Goal: Task Accomplishment & Management: Complete application form

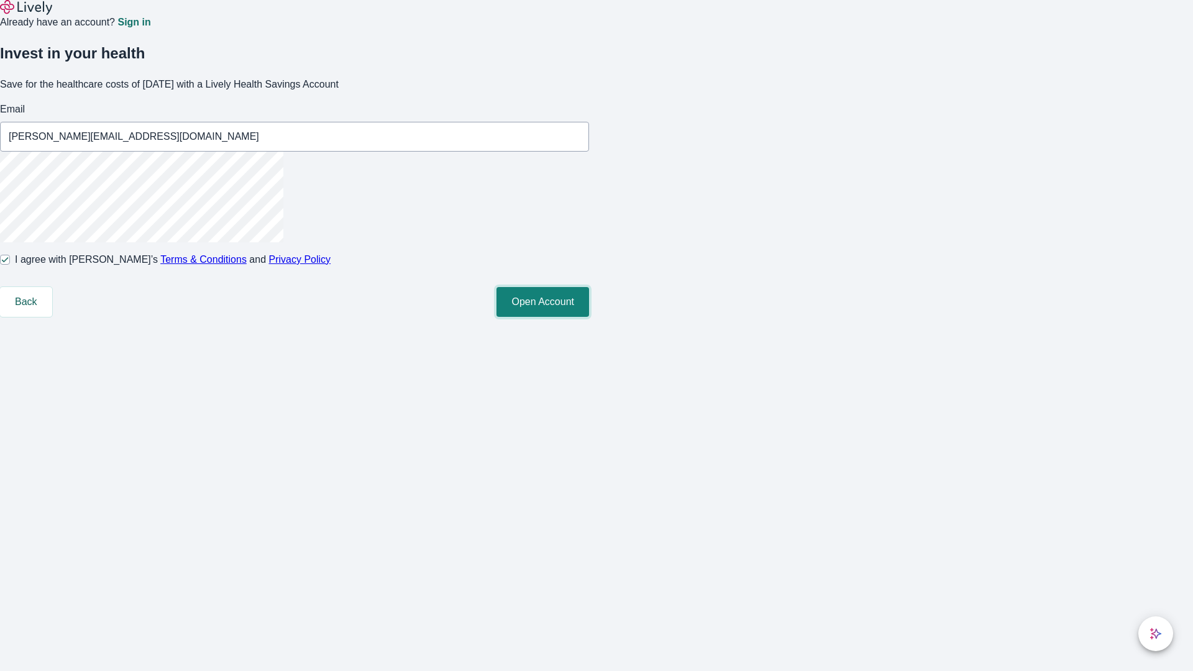
click at [589, 317] on button "Open Account" at bounding box center [542, 302] width 93 height 30
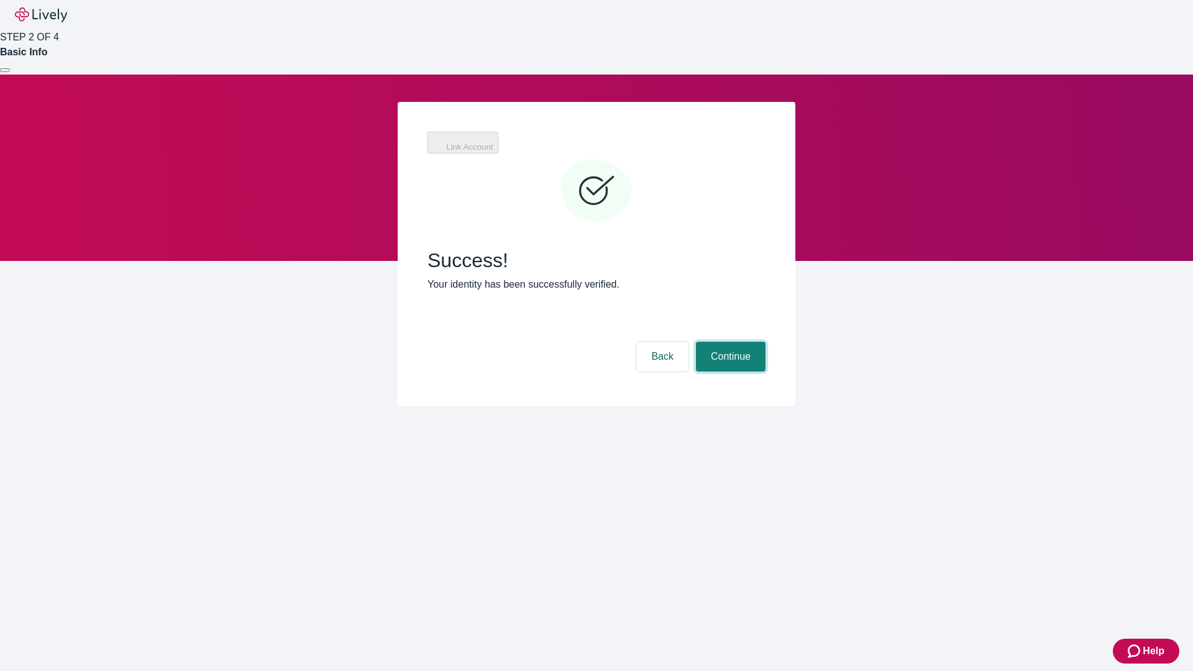
click at [729, 342] on button "Continue" at bounding box center [731, 357] width 70 height 30
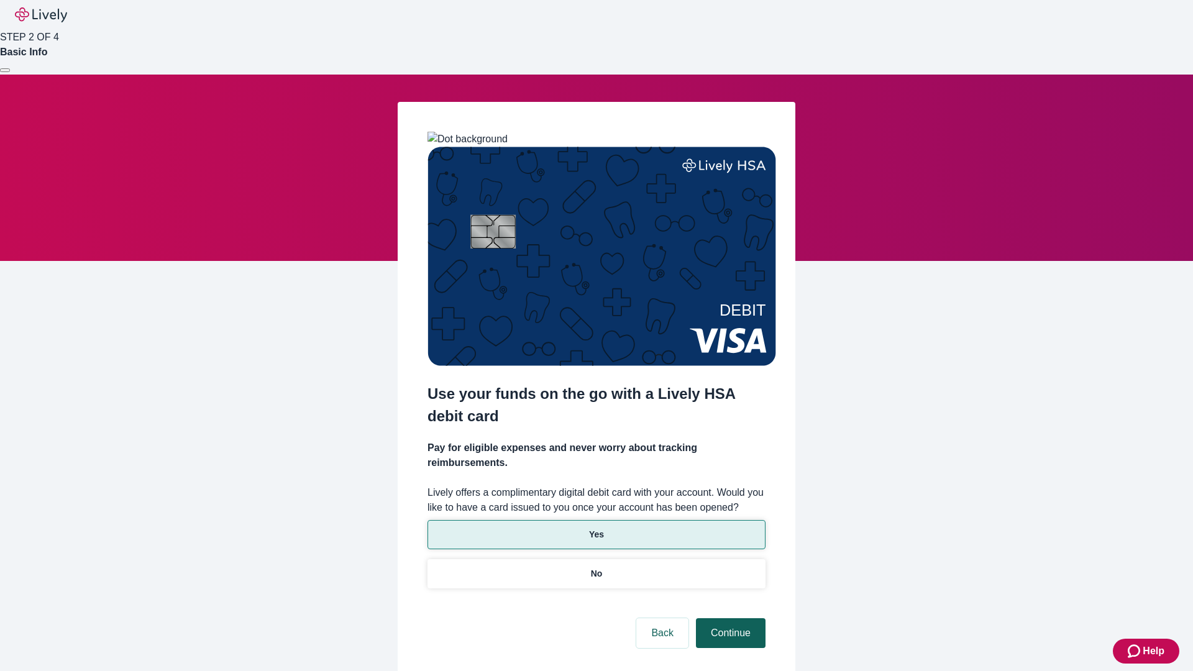
click at [596, 567] on p "No" at bounding box center [597, 573] width 12 height 13
click at [729, 618] on button "Continue" at bounding box center [731, 633] width 70 height 30
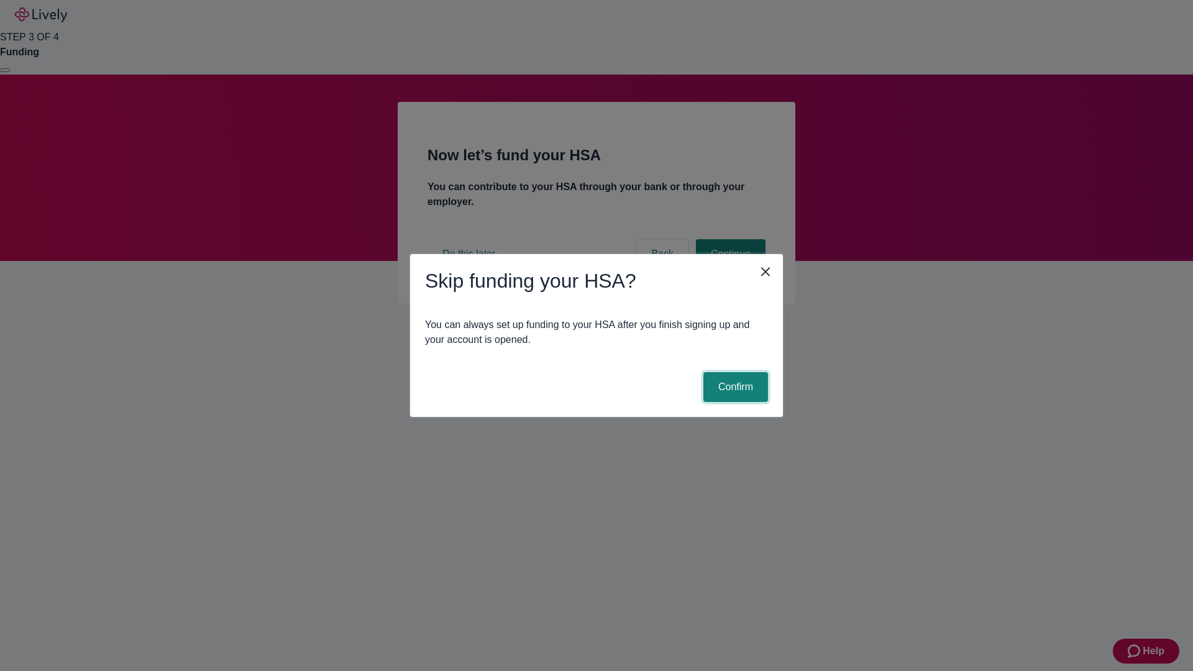
click at [734, 387] on button "Confirm" at bounding box center [735, 387] width 65 height 30
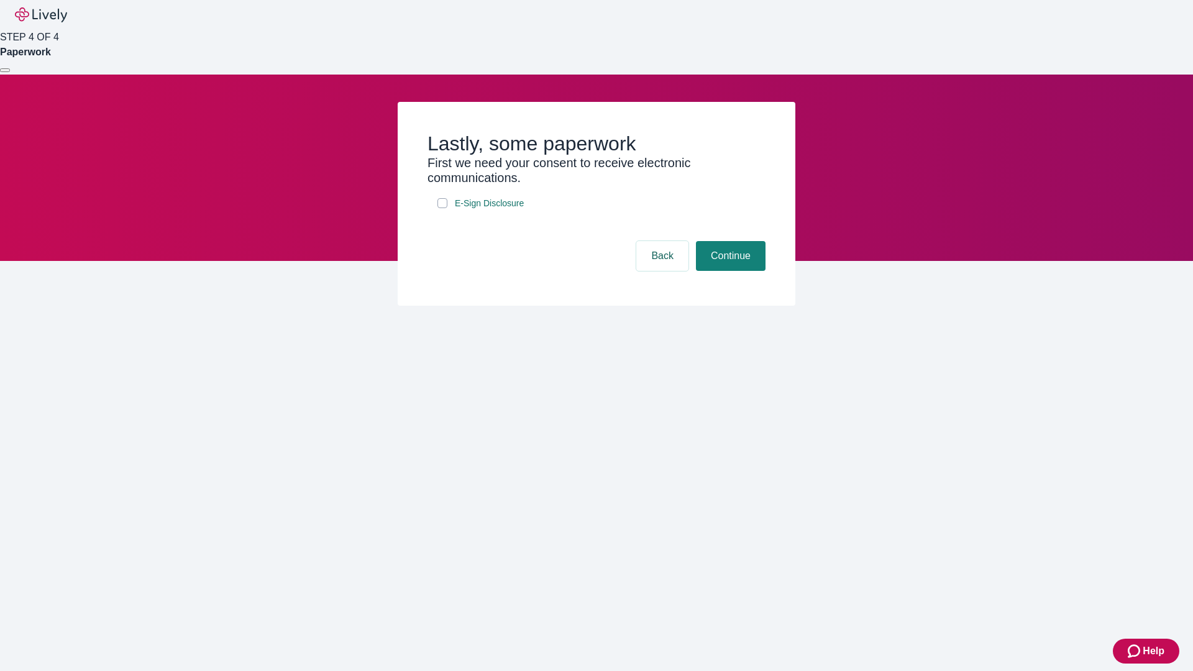
click at [442, 208] on input "E-Sign Disclosure" at bounding box center [442, 203] width 10 height 10
checkbox input "true"
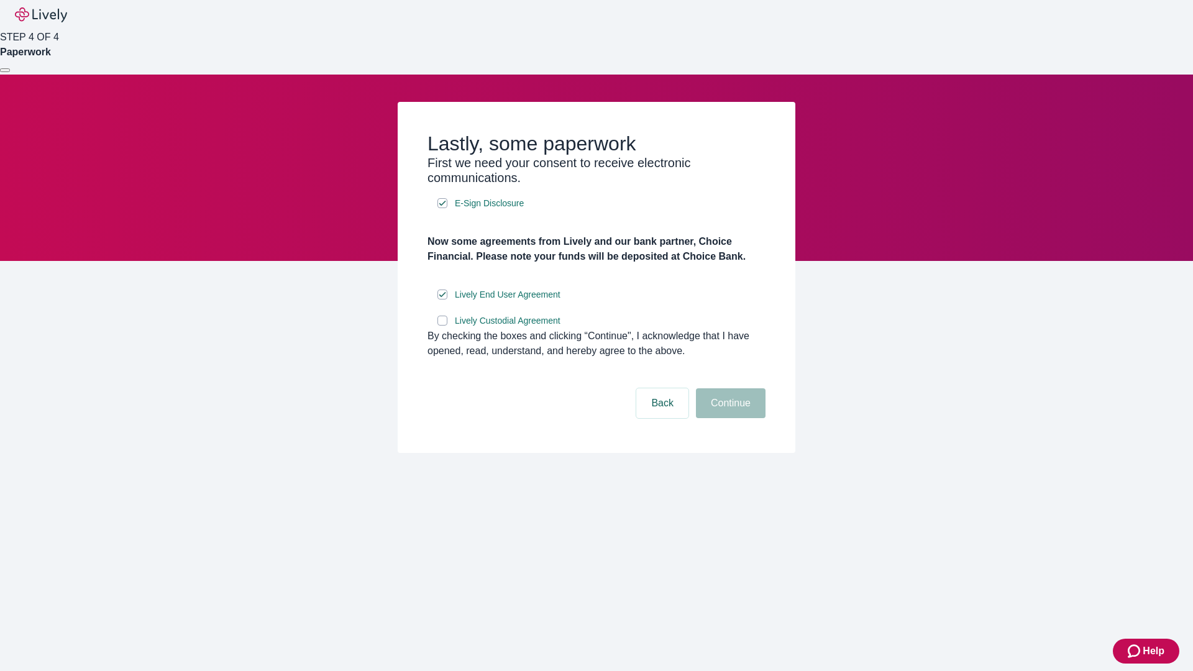
click at [442, 326] on input "Lively Custodial Agreement" at bounding box center [442, 321] width 10 height 10
checkbox input "true"
click at [729, 418] on button "Continue" at bounding box center [731, 403] width 70 height 30
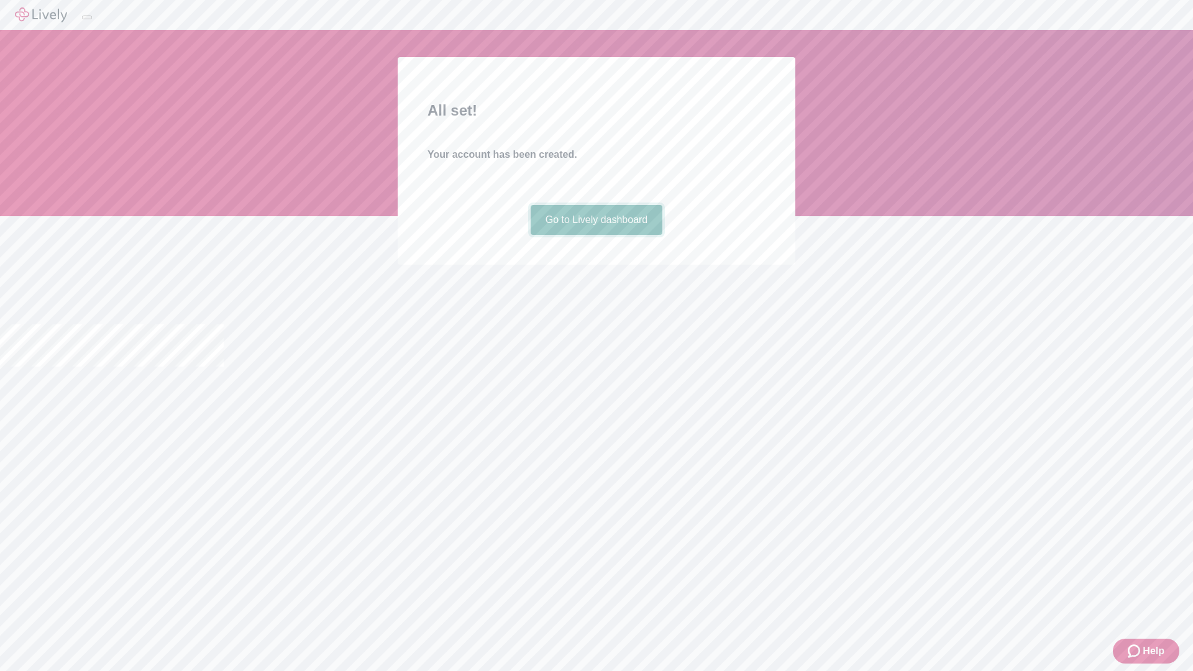
click at [596, 235] on link "Go to Lively dashboard" at bounding box center [597, 220] width 132 height 30
